Goal: Book appointment/travel/reservation

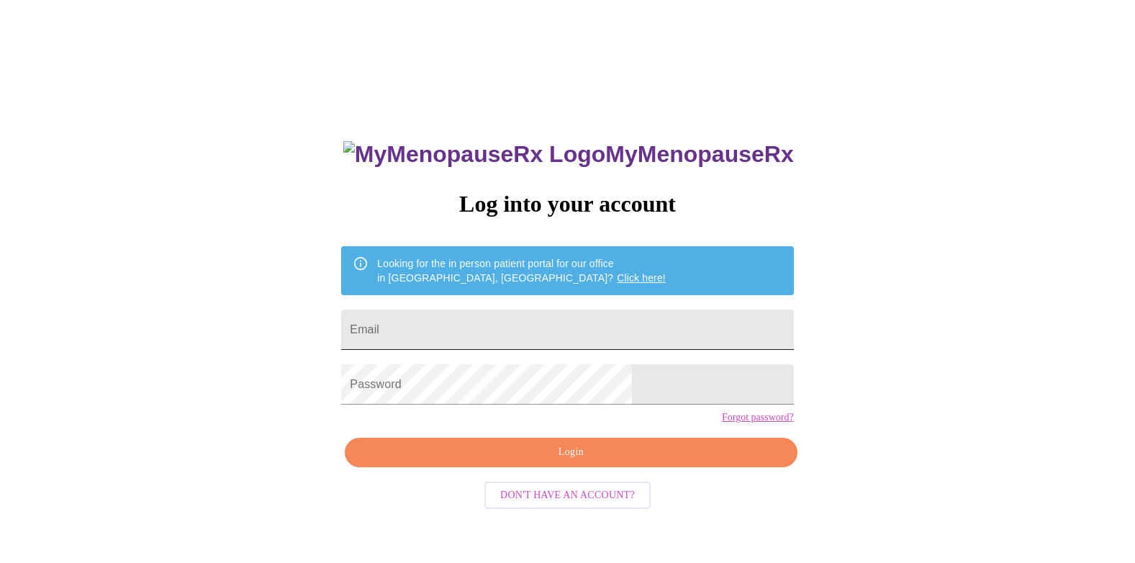
click at [513, 324] on input "Email" at bounding box center [567, 330] width 452 height 40
type input "[EMAIL_ADDRESS][DOMAIN_NAME]"
click at [600, 442] on span "Login" at bounding box center [570, 452] width 419 height 18
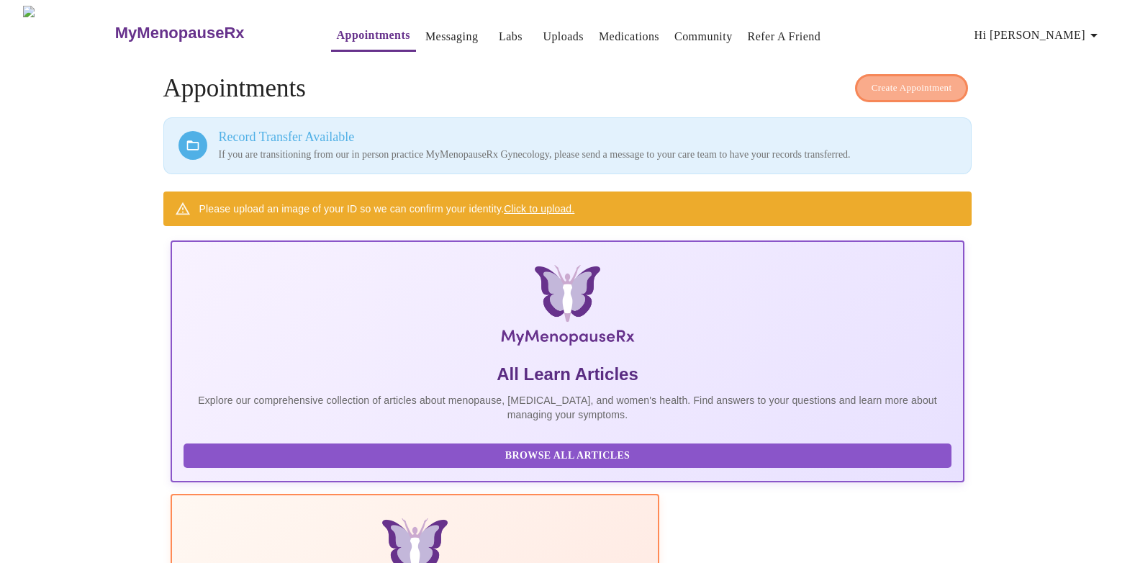
click at [694, 84] on span "Create Appointment" at bounding box center [912, 88] width 81 height 17
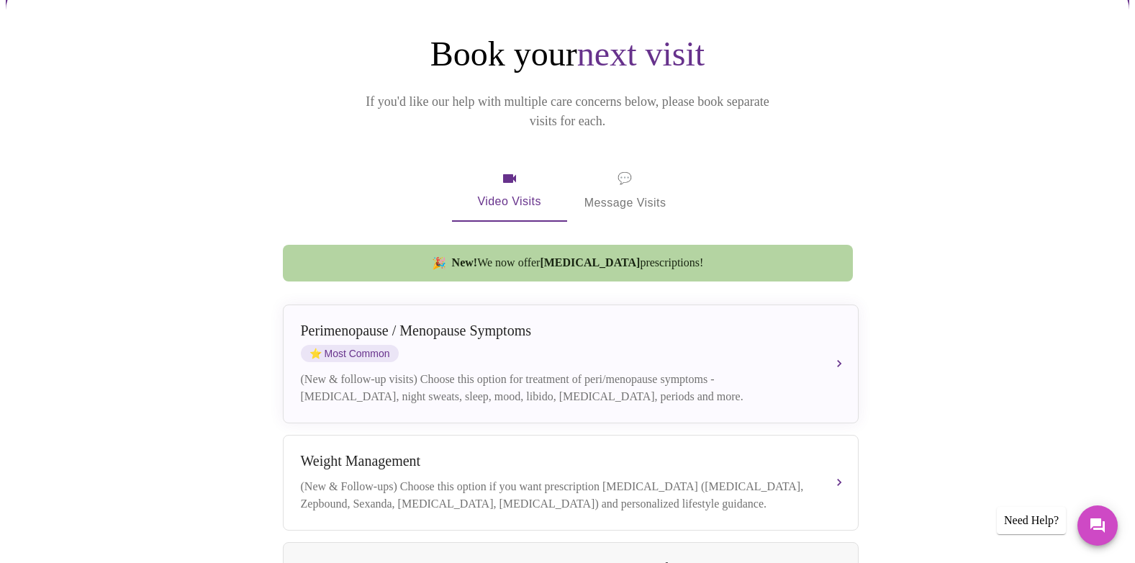
scroll to position [137, 0]
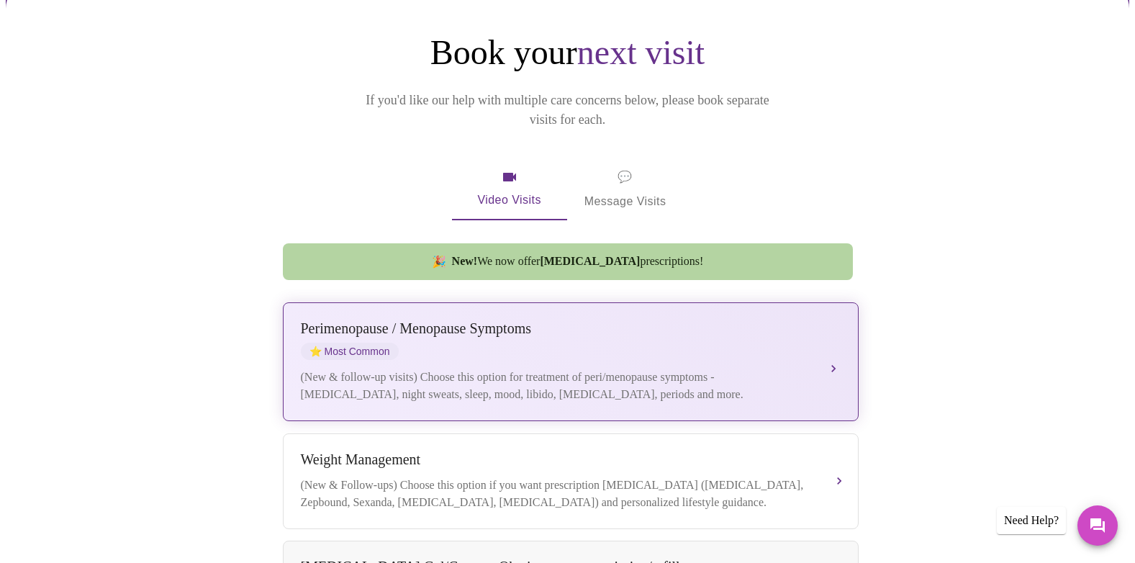
click at [371, 343] on span "⭐ Most Common" at bounding box center [350, 351] width 98 height 17
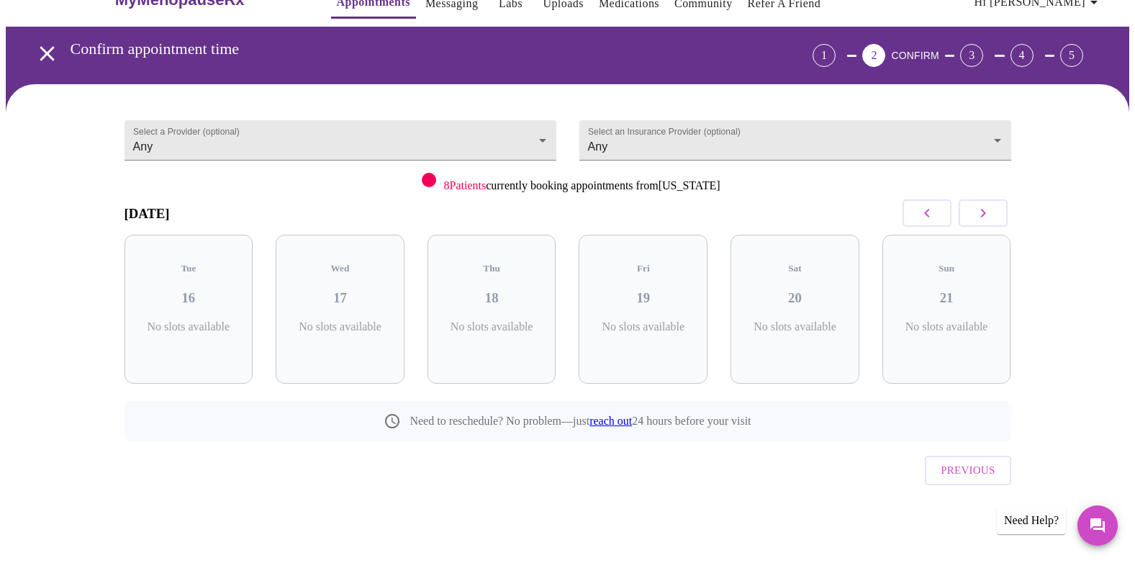
scroll to position [3, 0]
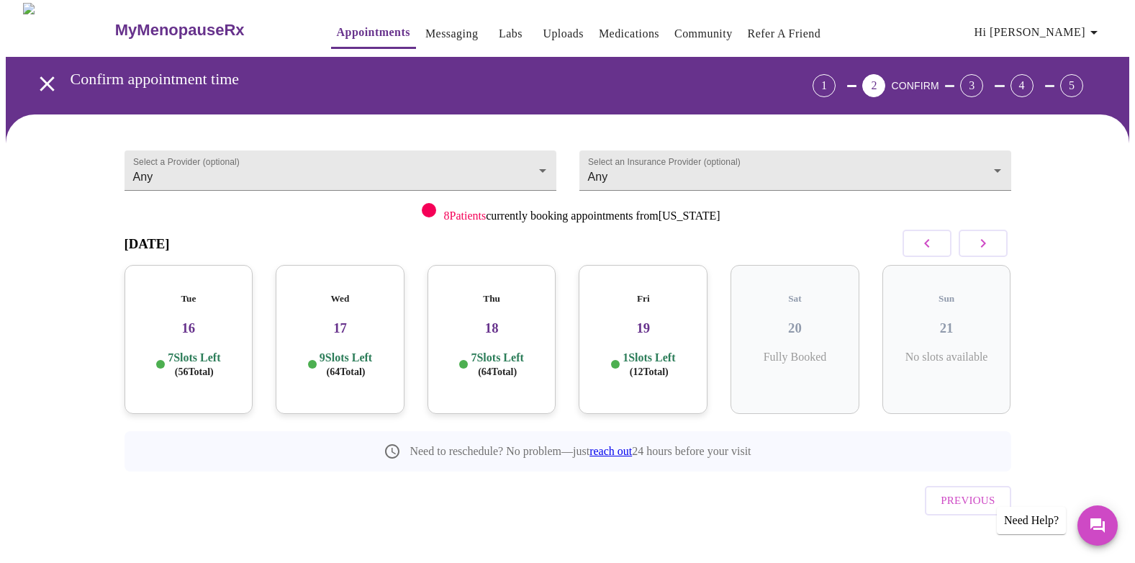
click at [365, 366] on span "( 64 Total)" at bounding box center [346, 371] width 39 height 11
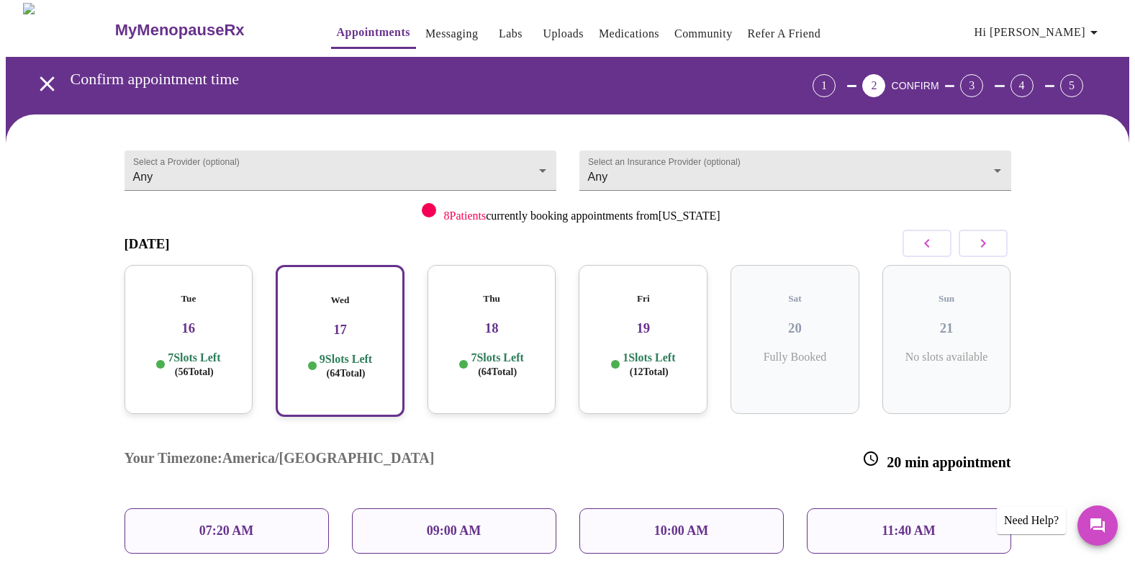
scroll to position [137, 0]
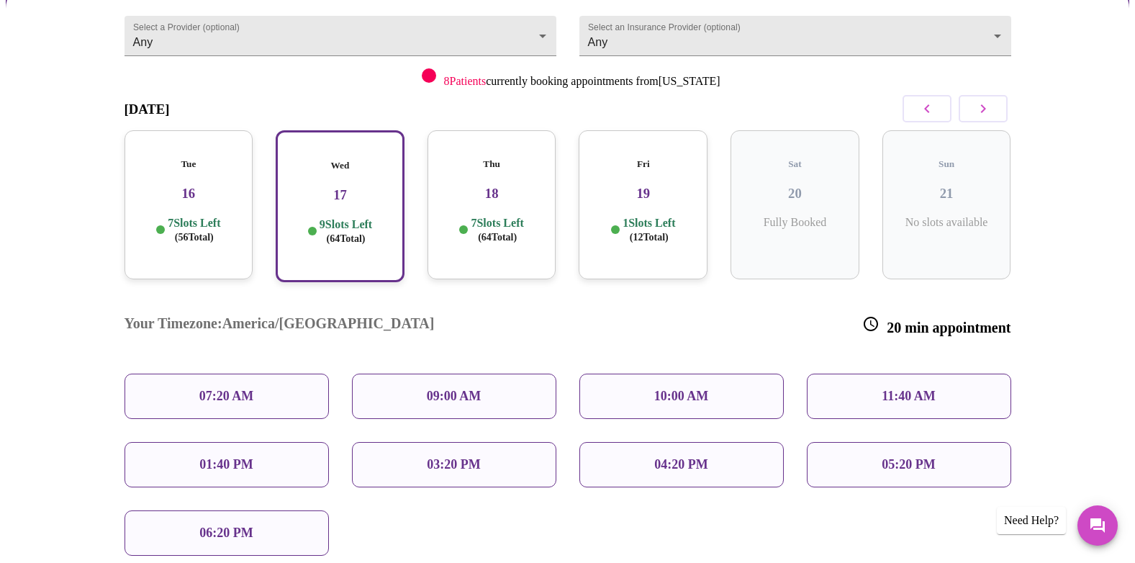
click at [694, 77] on div "8 Patients currently booking appointments from [US_STATE]" at bounding box center [568, 75] width 887 height 24
